Goal: Navigation & Orientation: Find specific page/section

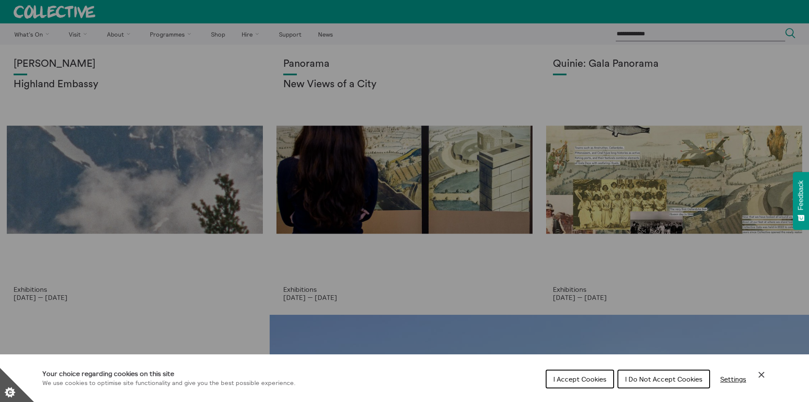
click at [767, 373] on div "Your choice regarding cookies on this site We use cookies to optimise site func…" at bounding box center [404, 378] width 809 height 48
click at [765, 371] on icon "Close Cookie Control" at bounding box center [762, 374] width 10 height 10
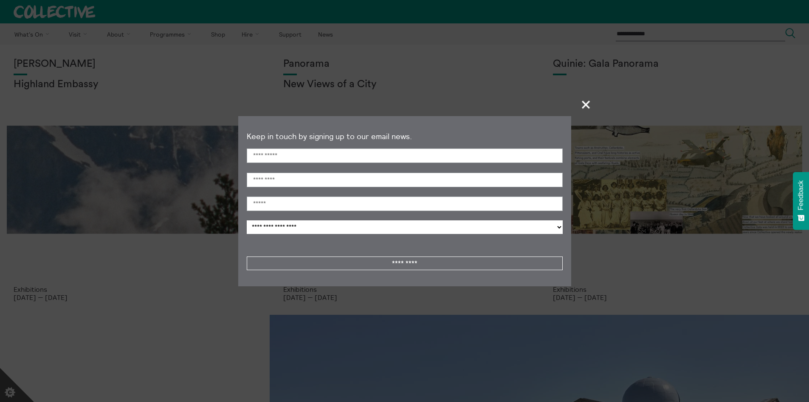
click at [518, 79] on section "**********" at bounding box center [404, 201] width 809 height 402
click at [588, 100] on span "+" at bounding box center [586, 104] width 25 height 25
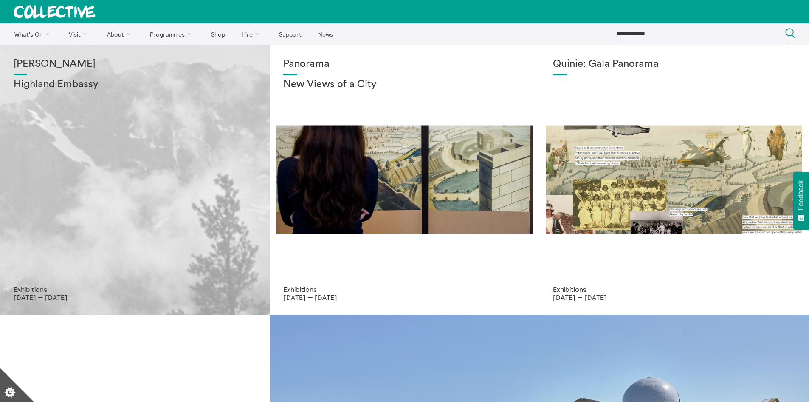
click at [38, 58] on h1 "[PERSON_NAME]" at bounding box center [135, 64] width 243 height 12
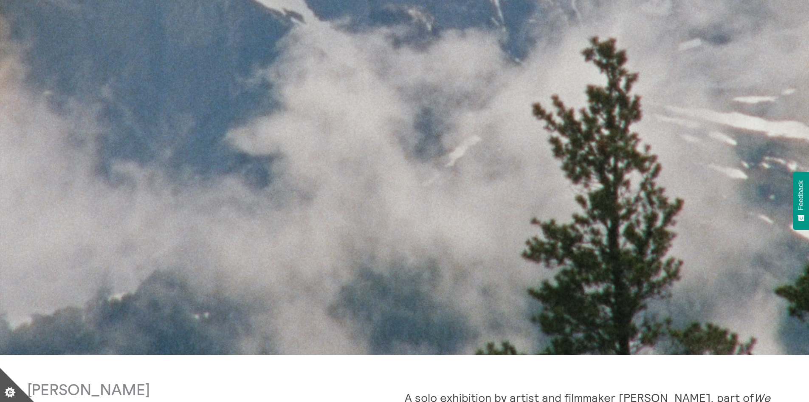
scroll to position [552, 0]
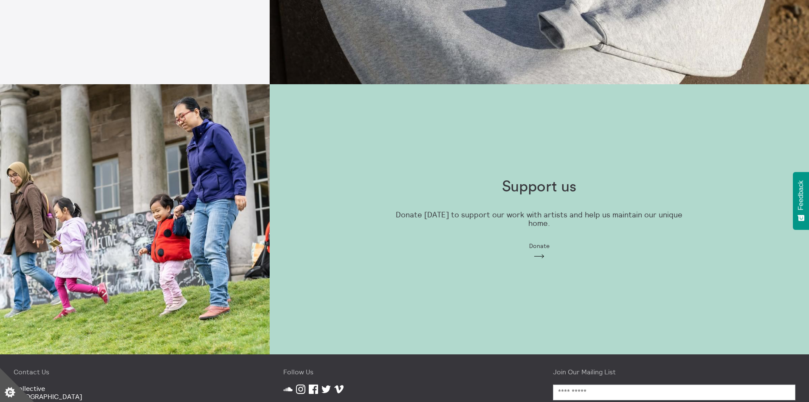
scroll to position [888, 0]
